Goal: Ask a question

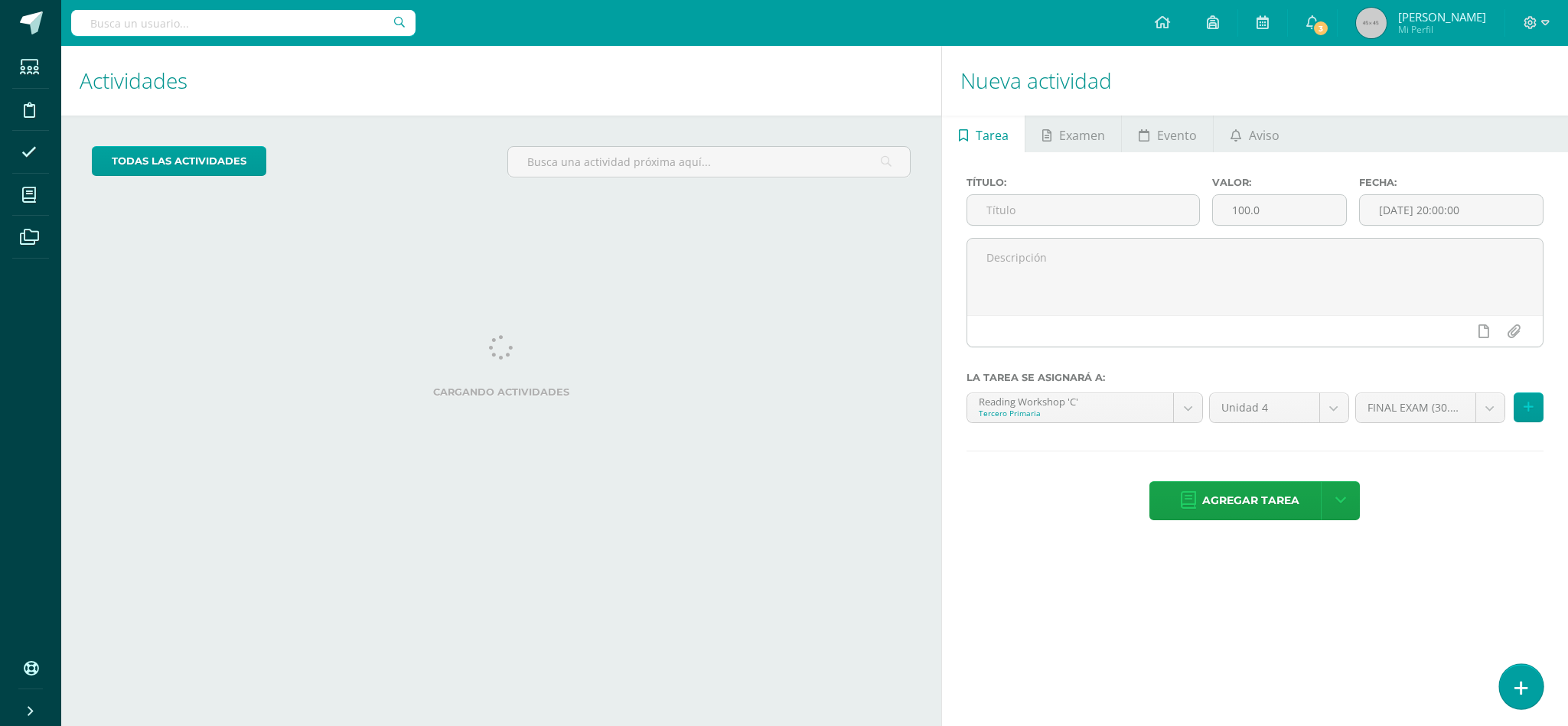
click at [1533, 695] on link at bounding box center [1521, 687] width 44 height 45
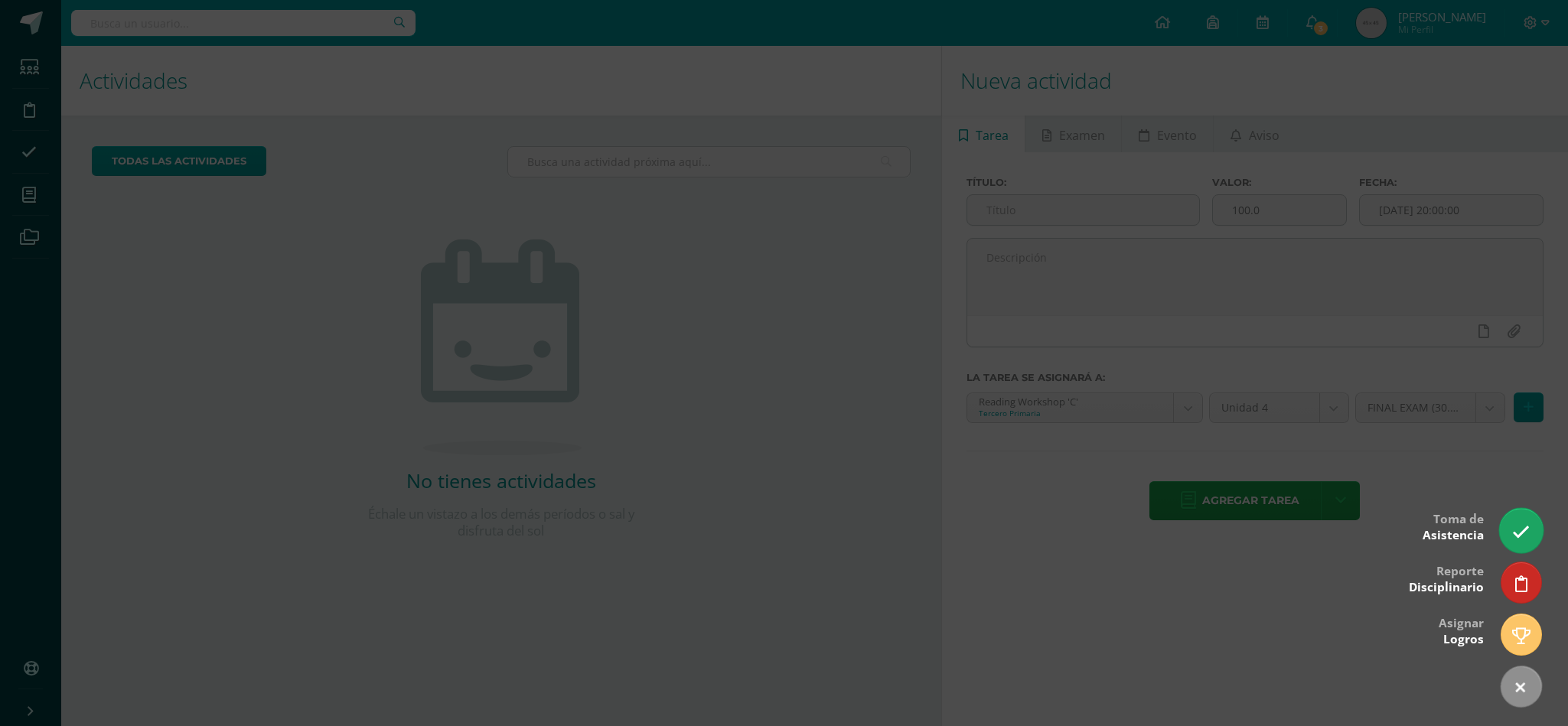
click at [1518, 534] on icon at bounding box center [1521, 532] width 17 height 17
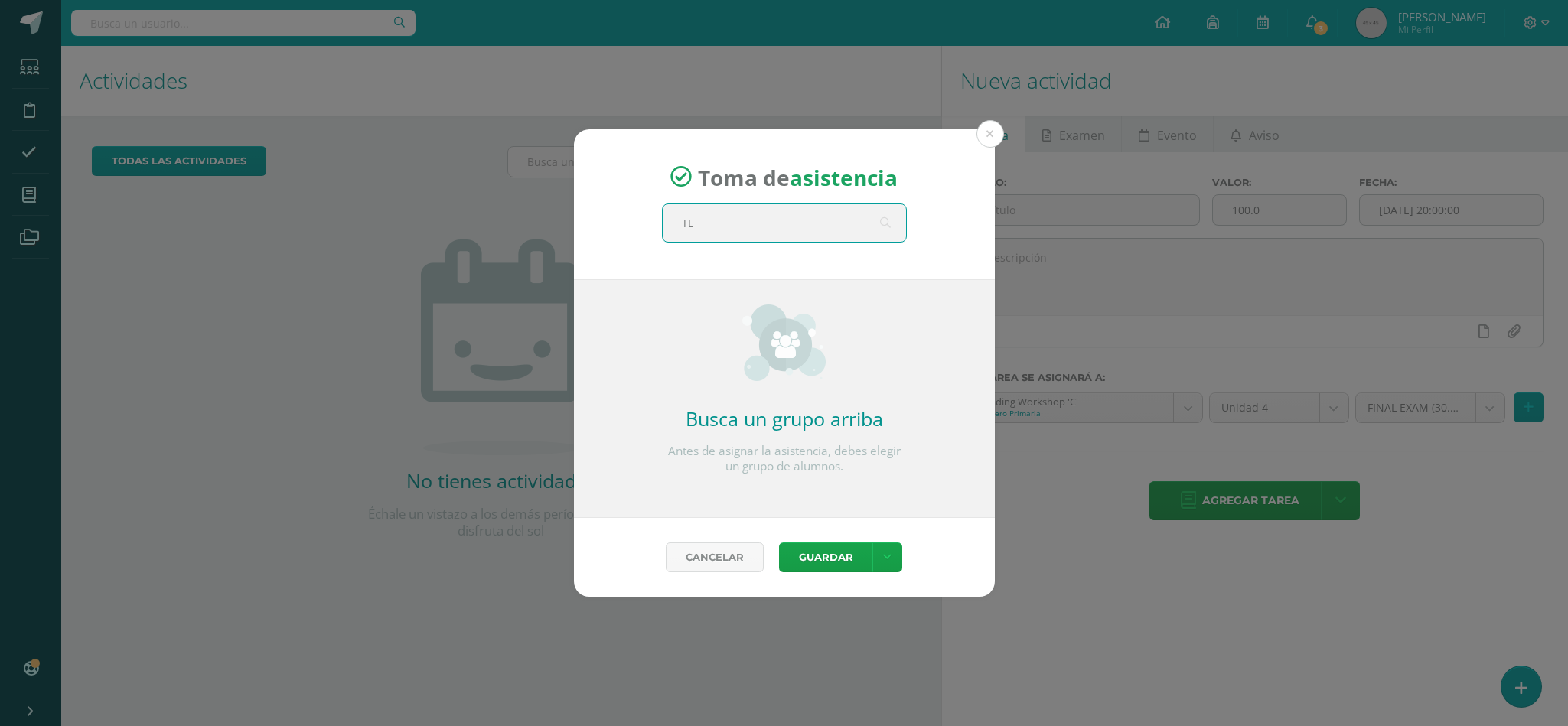
type input "T"
type input "t"
type input "T"
type input "tercero"
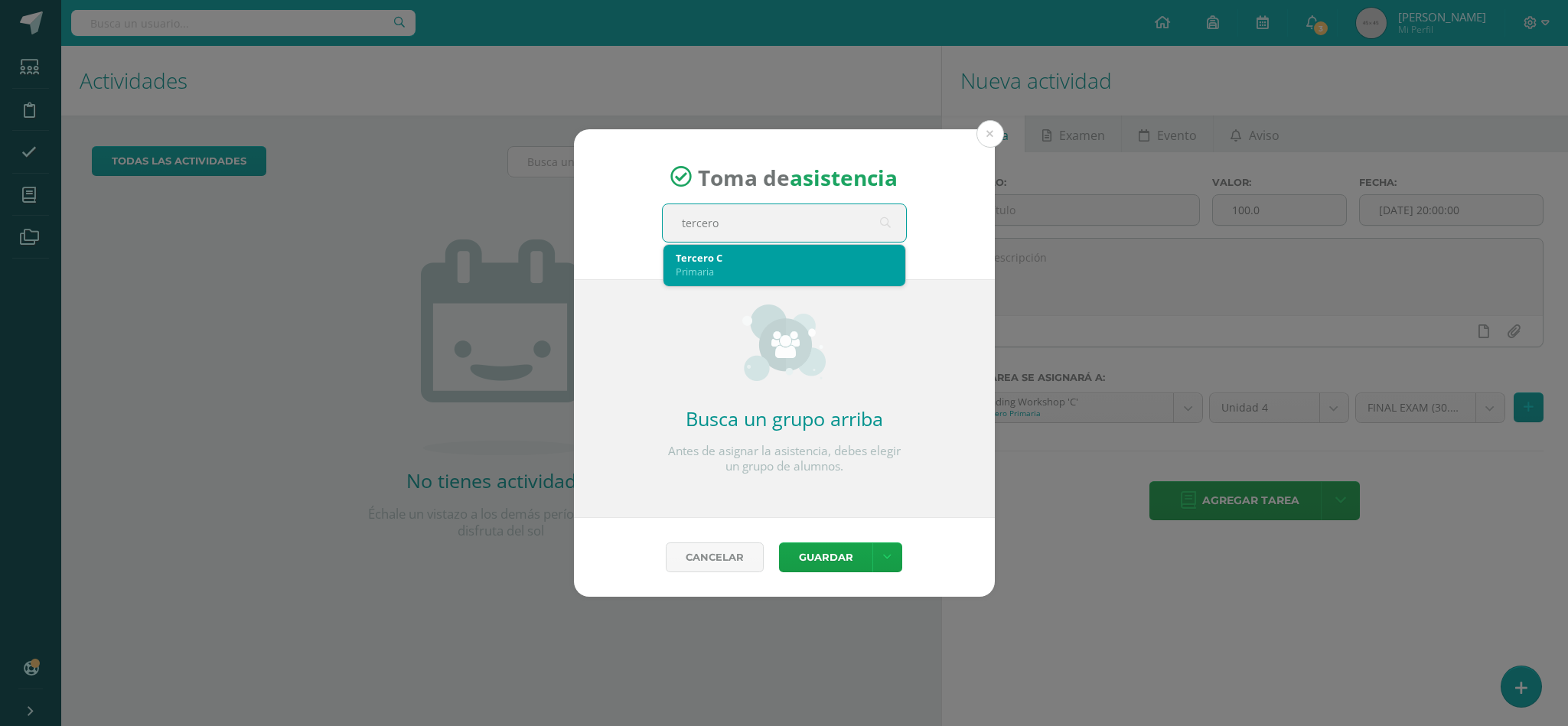
click at [797, 281] on div "Tercero C Primaria" at bounding box center [784, 265] width 218 height 40
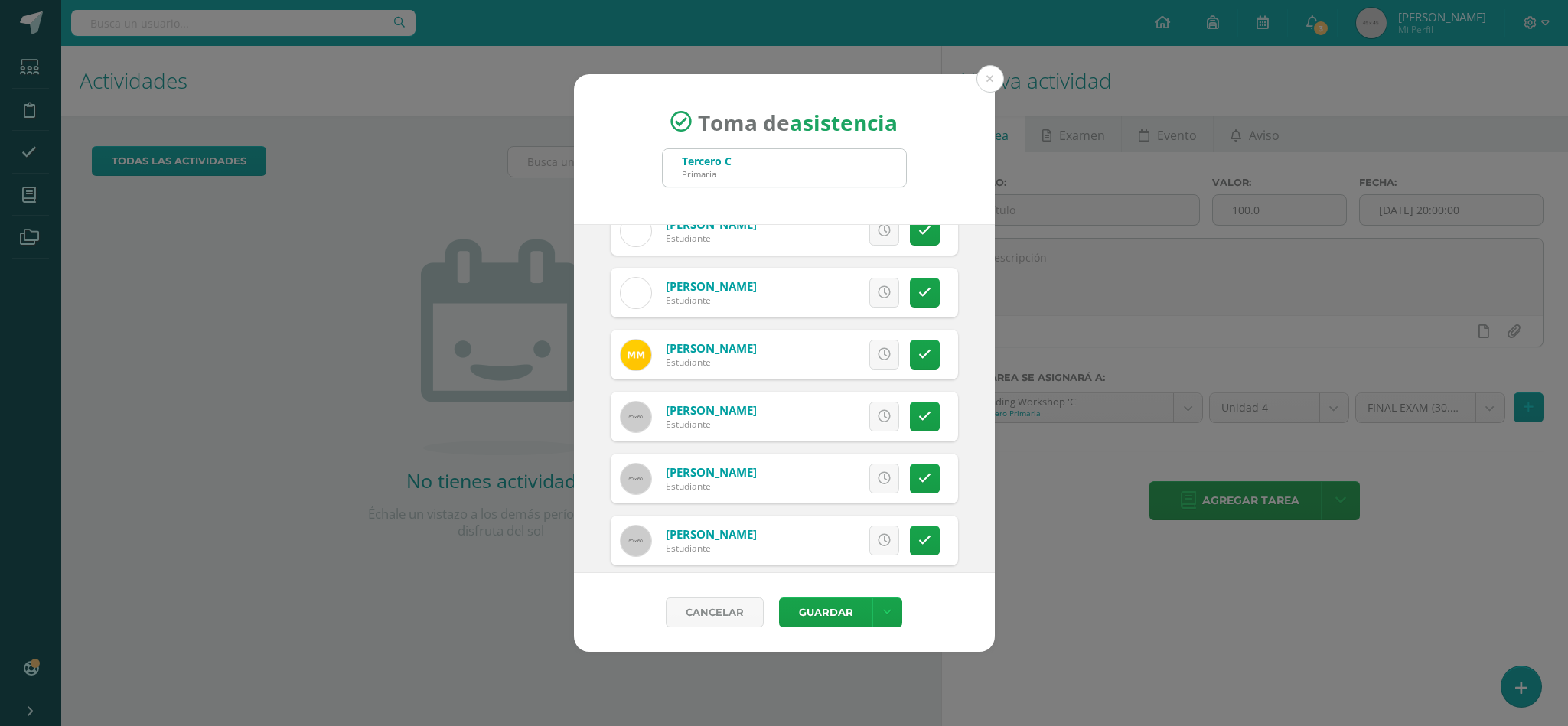
scroll to position [910, 0]
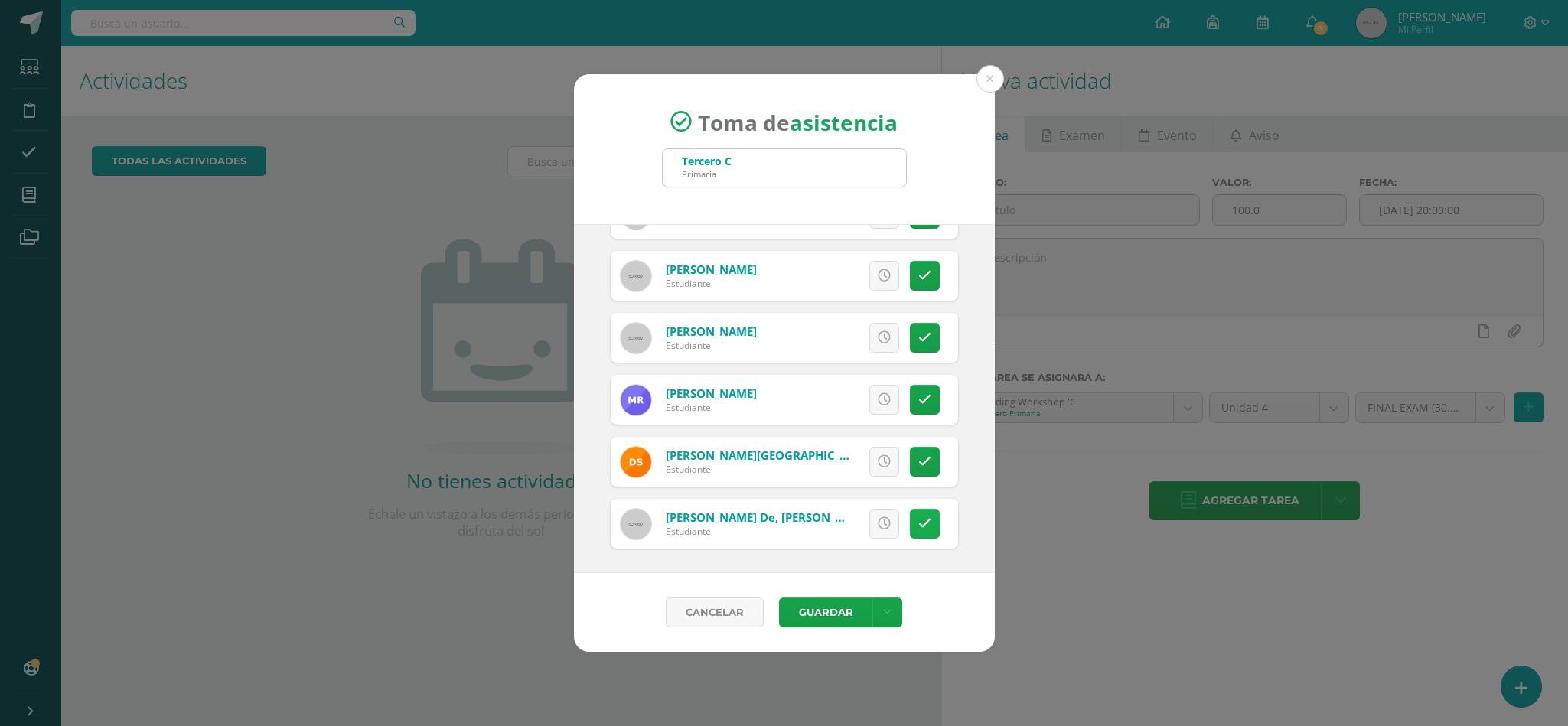
click at [911, 531] on link at bounding box center [925, 524] width 30 height 30
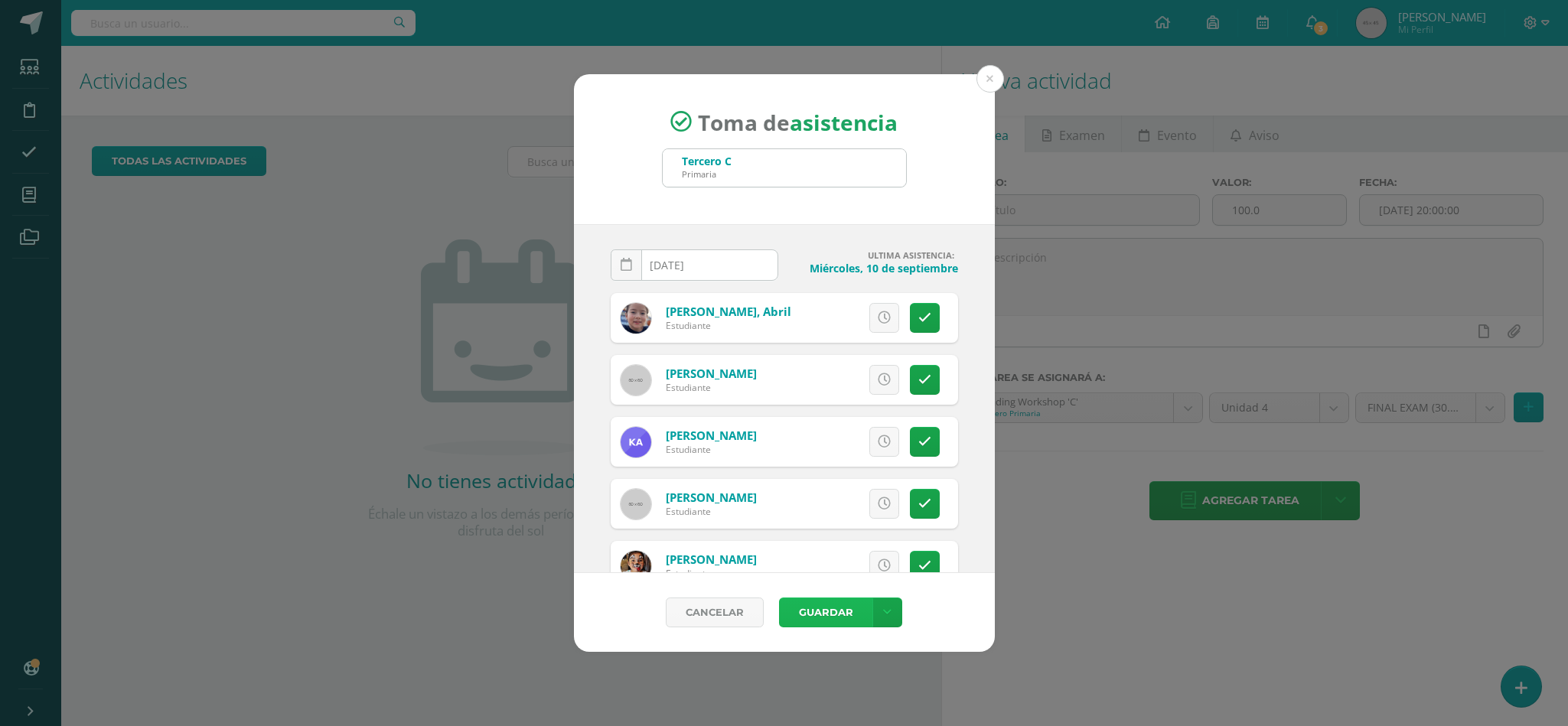
click at [854, 616] on button "Guardar" at bounding box center [826, 613] width 93 height 30
